Goal: Check status: Check status

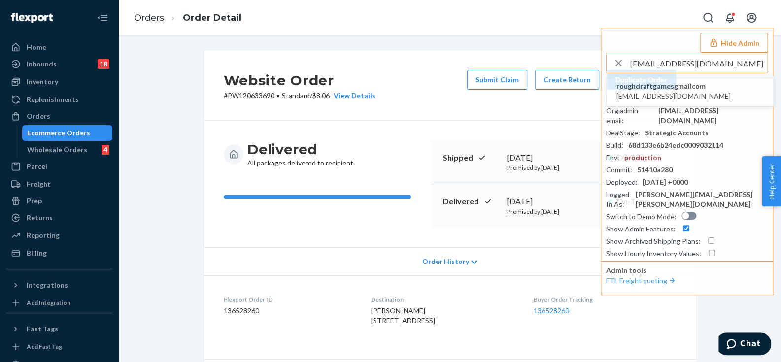
scroll to position [268, 0]
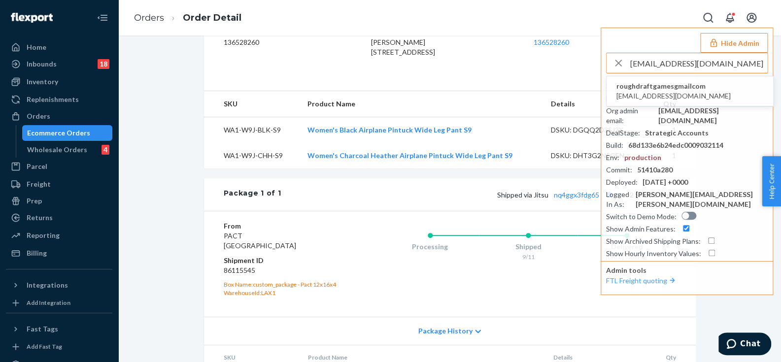
click at [154, 74] on div "Website Order # PW120633690 • Standard / $8.06 View Details Submit Claim Create…" at bounding box center [450, 108] width 648 height 652
click at [126, 176] on div "Website Order # PW120633690 • Standard / $8.06 View Details Submit Claim Create…" at bounding box center [450, 108] width 648 height 652
click at [692, 64] on input "[EMAIL_ADDRESS][DOMAIN_NAME]" at bounding box center [698, 63] width 137 height 20
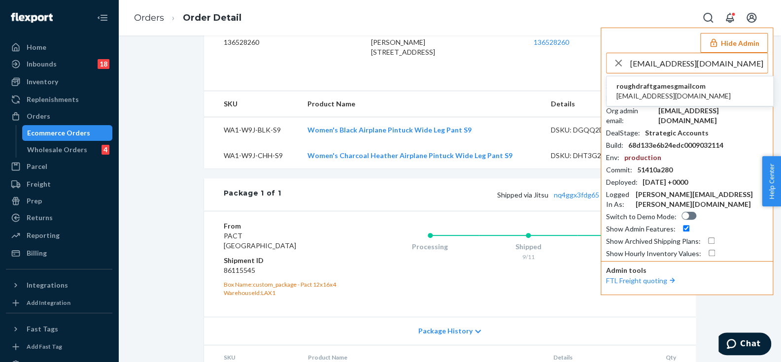
paste input "[EMAIL_ADDRESS][DOMAIN_NAME]"
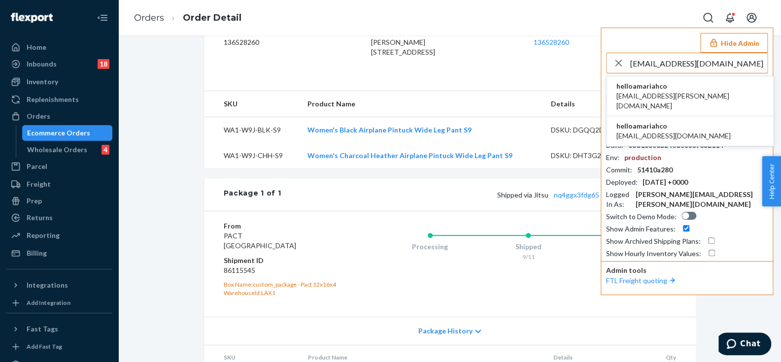
type input "[EMAIL_ADDRESS][DOMAIN_NAME]"
click at [628, 86] on span "helloamariahco" at bounding box center [689, 86] width 147 height 10
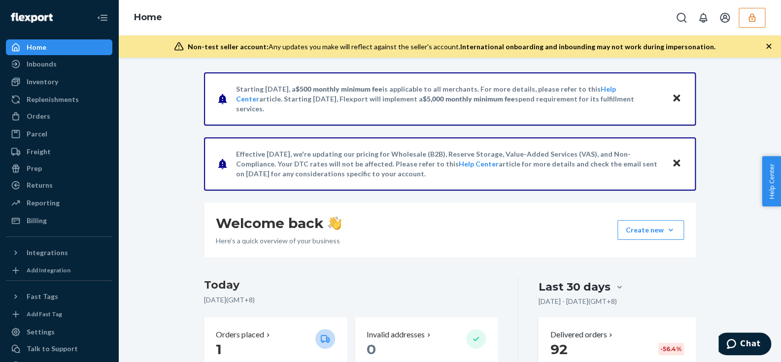
click at [54, 113] on div "Orders" at bounding box center [59, 116] width 104 height 14
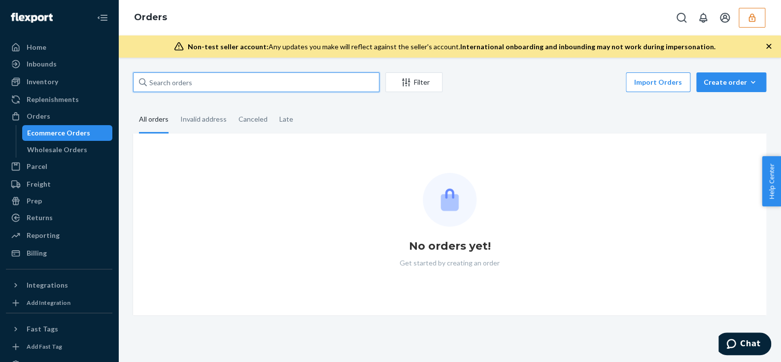
click at [207, 79] on input "text" at bounding box center [256, 82] width 246 height 20
paste input "A112143"
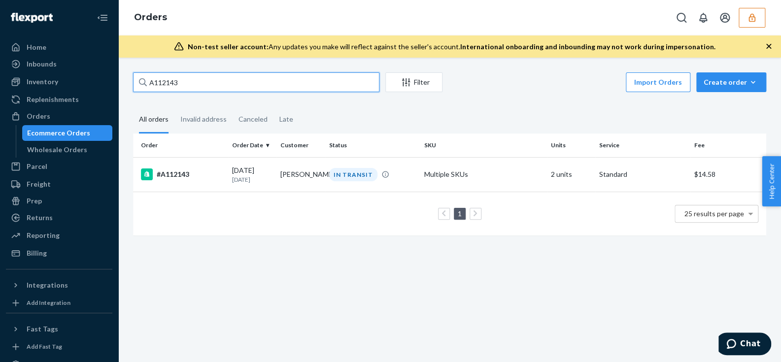
type input "A112143"
click at [187, 145] on th "Order" at bounding box center [180, 146] width 95 height 24
click at [196, 168] on div "#A112143" at bounding box center [182, 174] width 83 height 12
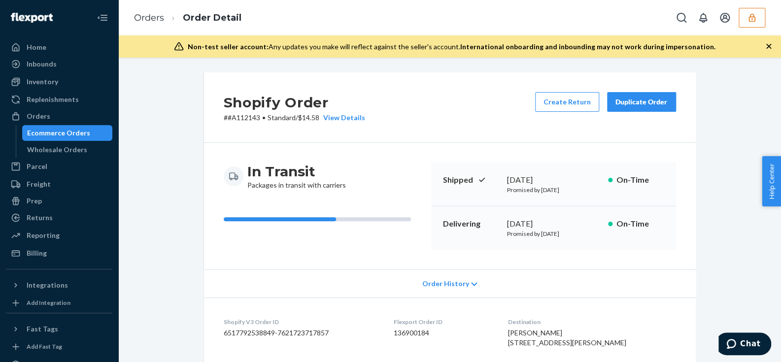
click at [413, 335] on dd "136900184" at bounding box center [443, 333] width 99 height 10
copy dd "136900184"
click at [762, 19] on button "button" at bounding box center [751, 18] width 27 height 20
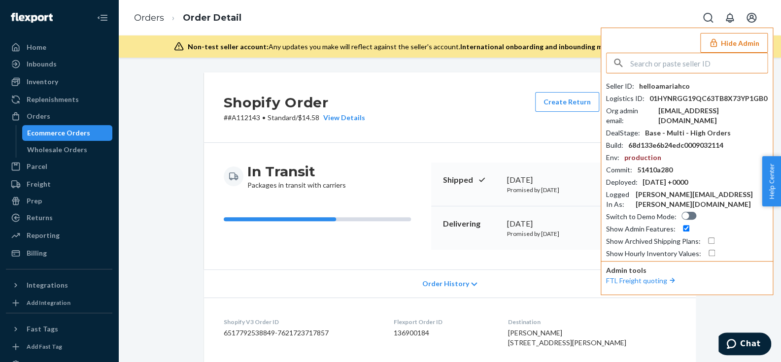
click at [659, 81] on div "helloamariahco" at bounding box center [664, 86] width 51 height 10
click at [660, 81] on div "helloamariahco" at bounding box center [664, 86] width 51 height 10
